Goal: Information Seeking & Learning: Understand process/instructions

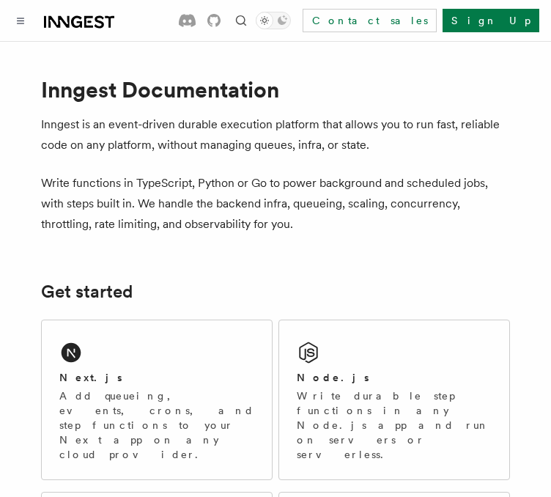
click at [174, 375] on div "Next.js" at bounding box center [156, 377] width 195 height 15
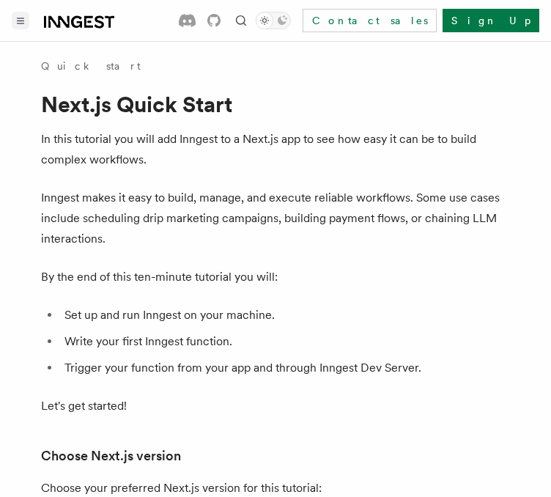
click at [13, 16] on button "Toggle navigation" at bounding box center [21, 21] width 18 height 18
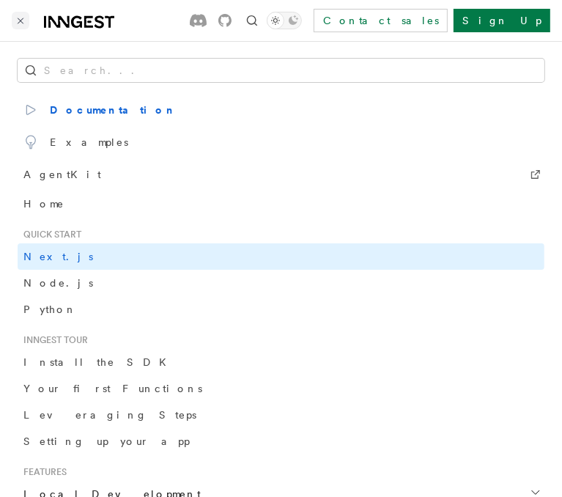
click at [12, 16] on button "Toggle navigation" at bounding box center [21, 21] width 18 height 18
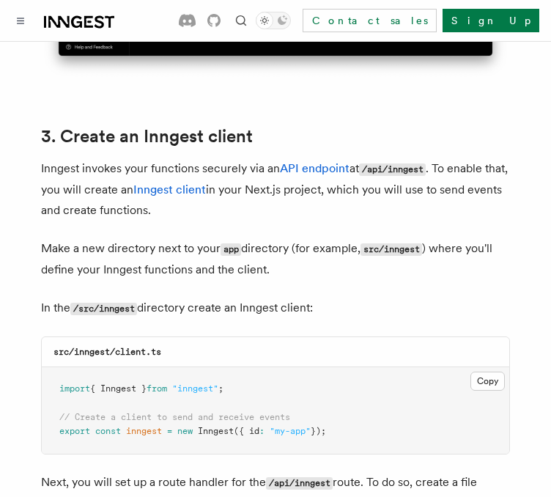
scroll to position [1686, 0]
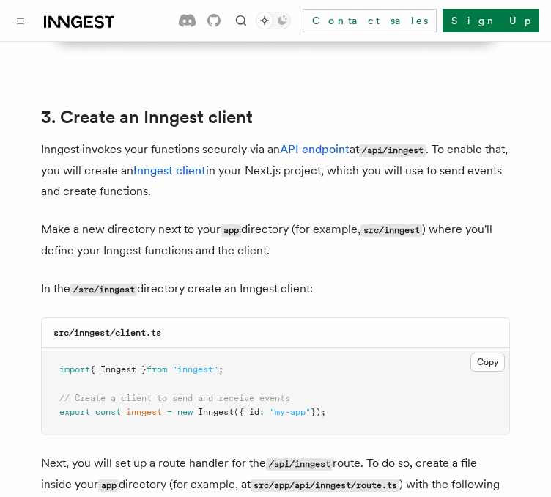
click at [77, 20] on icon at bounding box center [79, 22] width 70 height 18
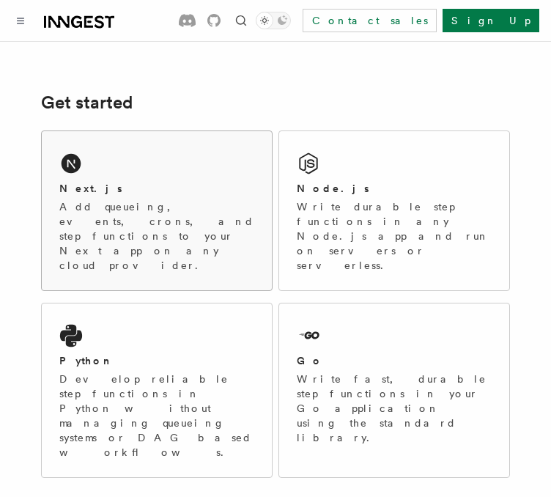
scroll to position [190, 0]
click at [166, 210] on p "Add queueing, events, crons, and step functions to your Next app on any cloud p…" at bounding box center [156, 235] width 195 height 73
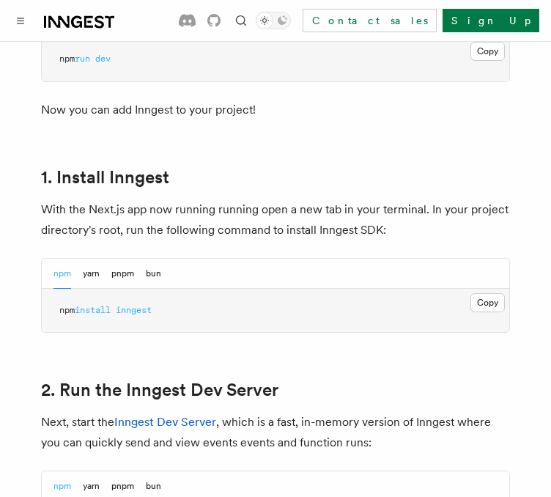
scroll to position [764, 0]
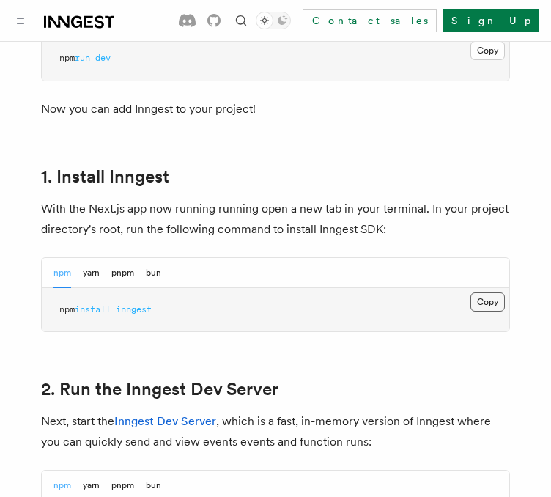
click at [487, 292] on button "Copy Copied" at bounding box center [487, 301] width 34 height 19
